Goal: Task Accomplishment & Management: Manage account settings

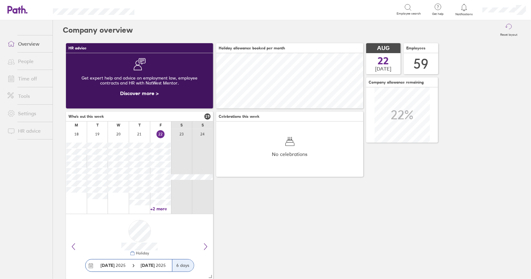
scroll to position [55, 147]
click at [29, 77] on link "Time off" at bounding box center [27, 78] width 50 height 12
